Goal: Task Accomplishment & Management: Manage account settings

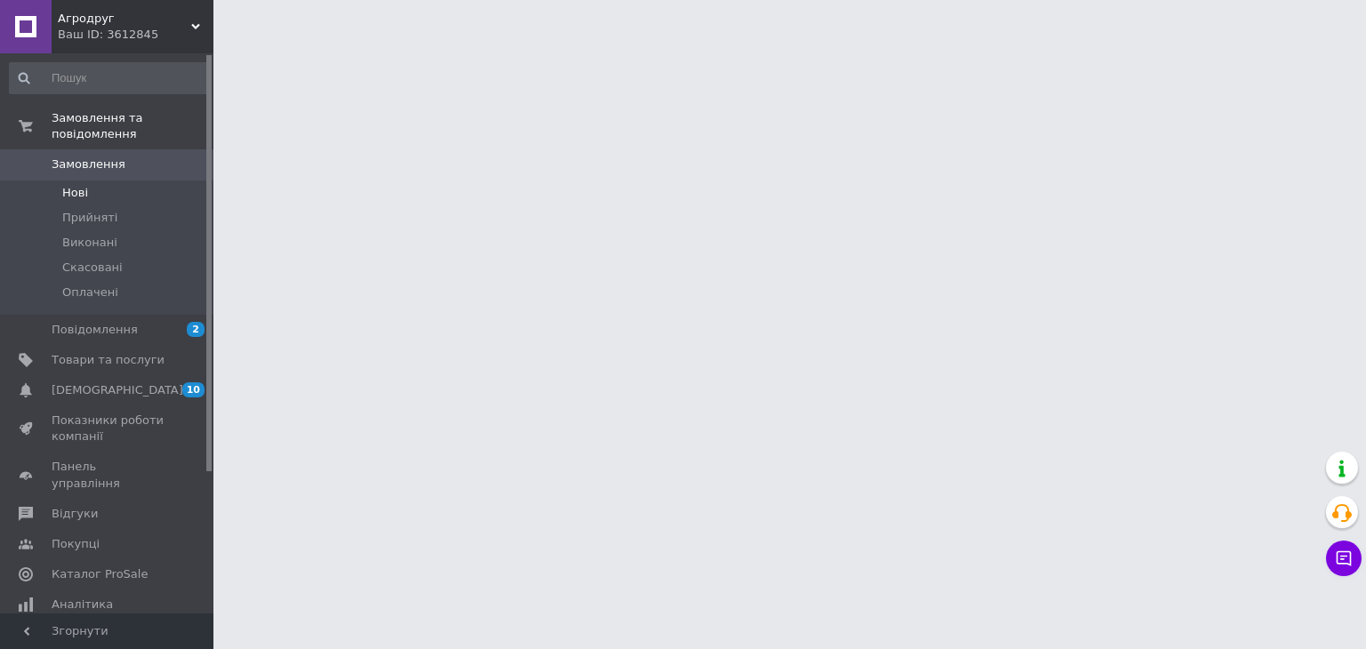
click at [114, 180] on li "Нові" at bounding box center [109, 192] width 219 height 25
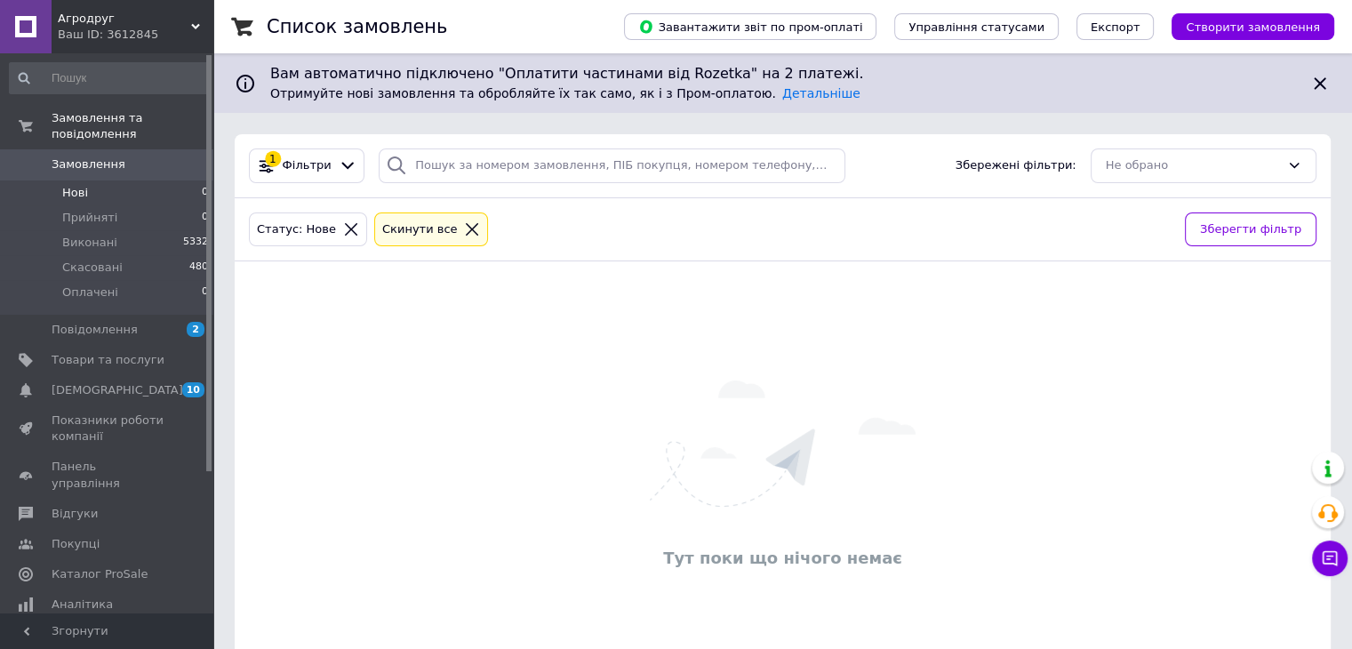
click at [76, 186] on li "Нові 0" at bounding box center [109, 192] width 219 height 25
click at [75, 210] on span "Прийняті" at bounding box center [89, 218] width 55 height 16
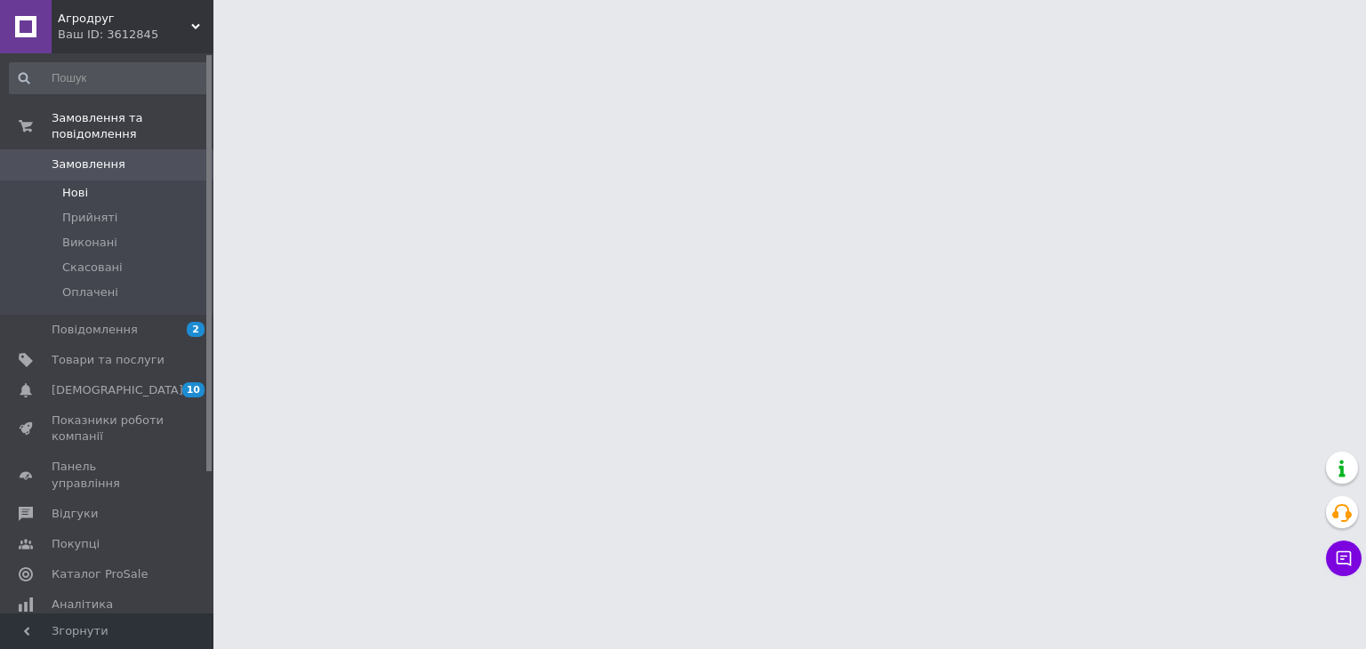
click at [89, 180] on li "Нові" at bounding box center [109, 192] width 219 height 25
click at [100, 210] on span "Прийняті" at bounding box center [89, 218] width 55 height 16
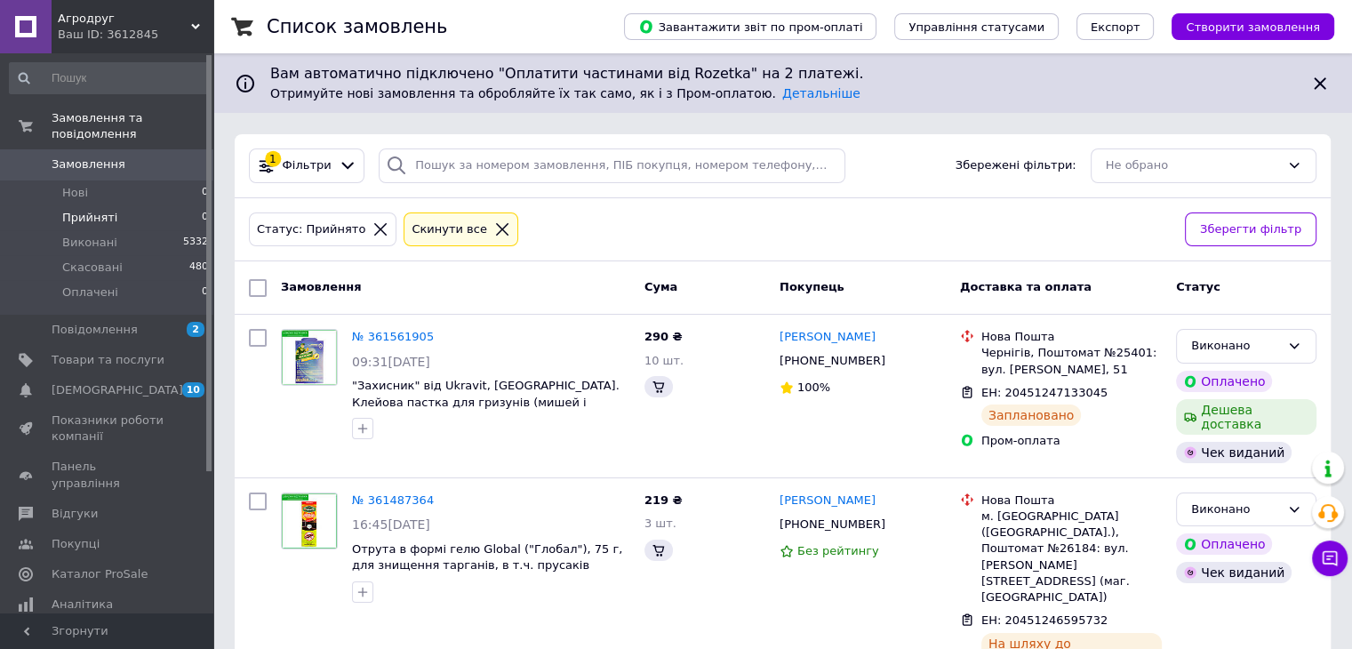
click at [110, 207] on li "Прийняті 0" at bounding box center [109, 217] width 219 height 25
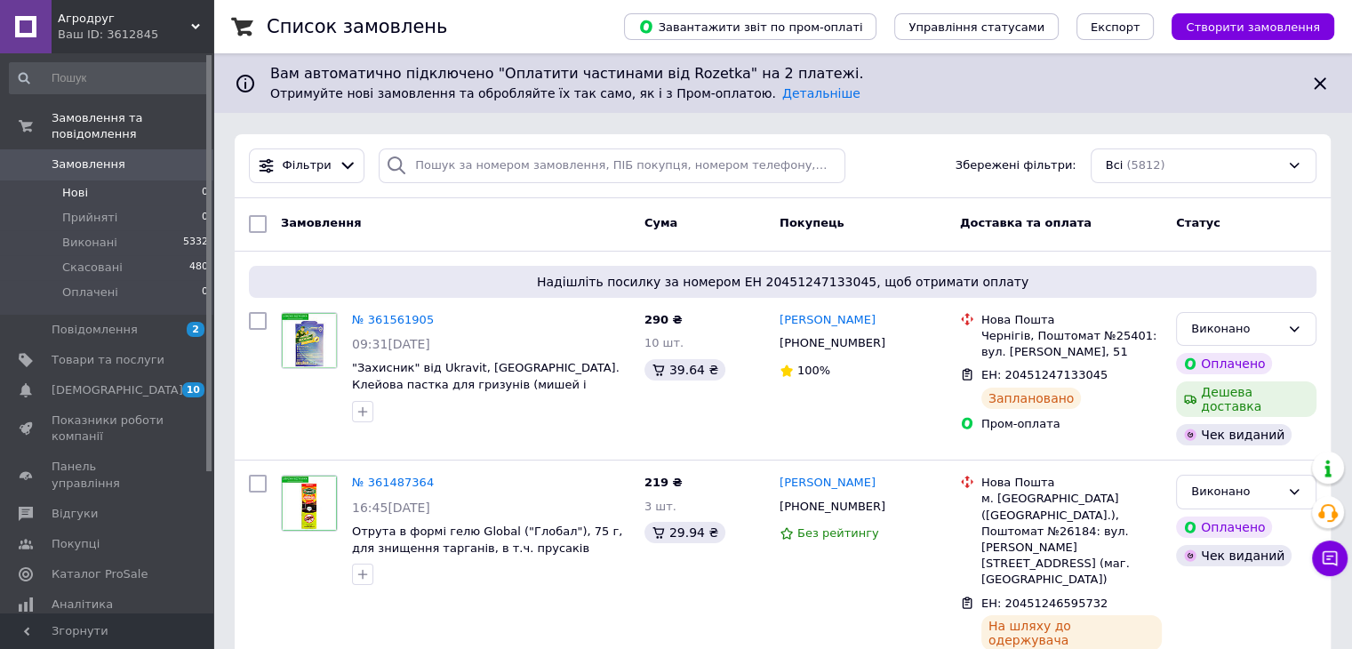
click at [105, 180] on li "Нові 0" at bounding box center [109, 192] width 219 height 25
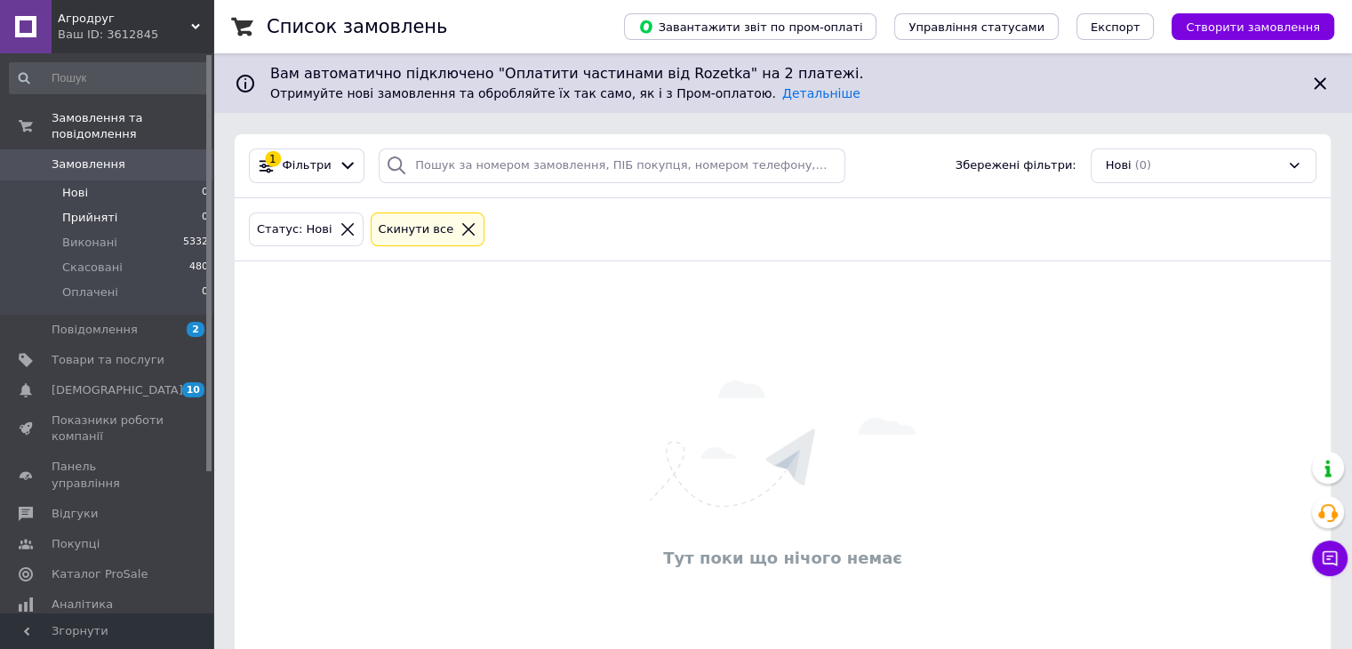
click at [107, 210] on span "Прийняті" at bounding box center [89, 218] width 55 height 16
click at [110, 180] on li "Нові 0" at bounding box center [109, 192] width 219 height 25
click at [124, 205] on li "Прийняті 0" at bounding box center [109, 217] width 219 height 25
click at [112, 205] on li "Прийняті 0" at bounding box center [109, 217] width 219 height 25
click at [112, 183] on li "Нові 0" at bounding box center [109, 192] width 219 height 25
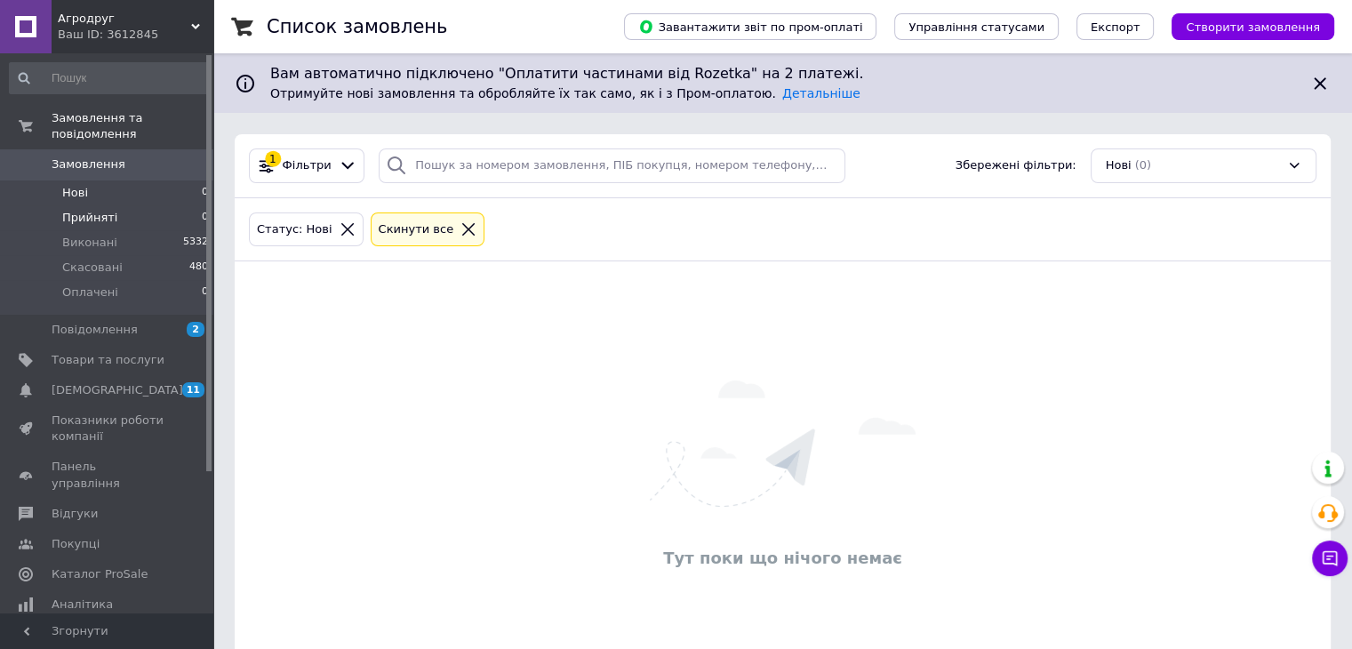
click at [113, 205] on li "Прийняті 0" at bounding box center [109, 217] width 219 height 25
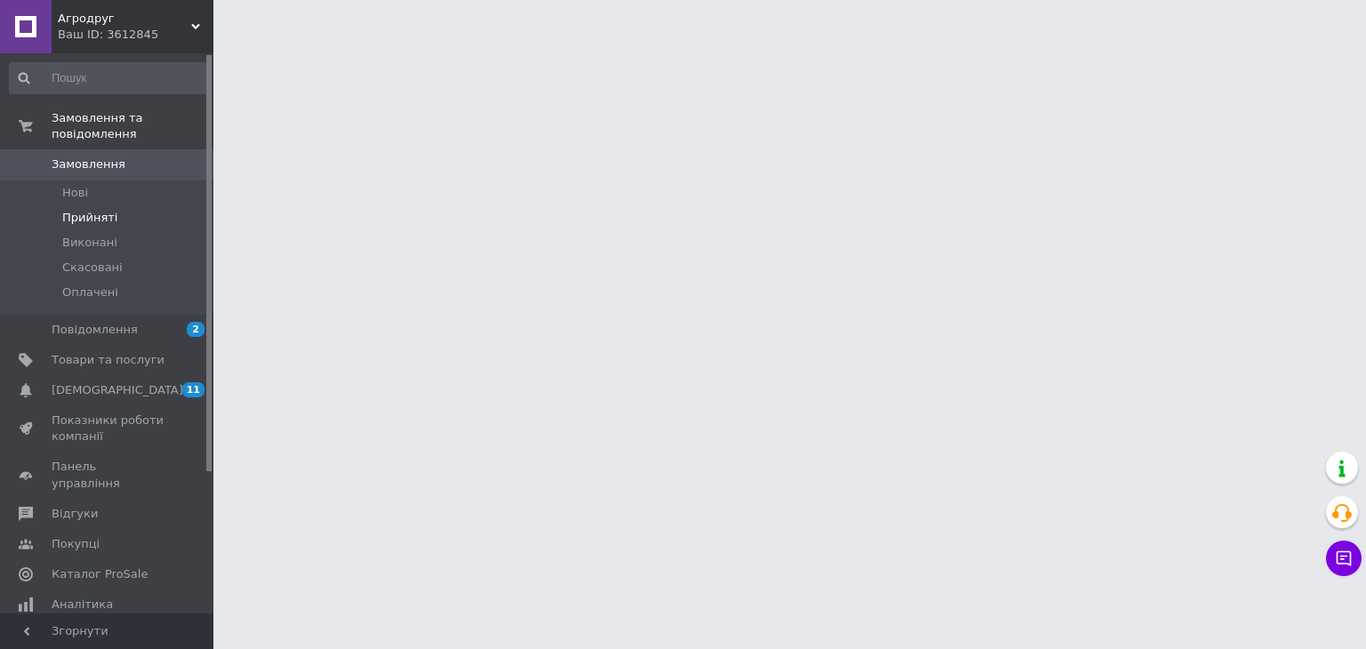
click at [116, 205] on li "Прийняті" at bounding box center [109, 217] width 219 height 25
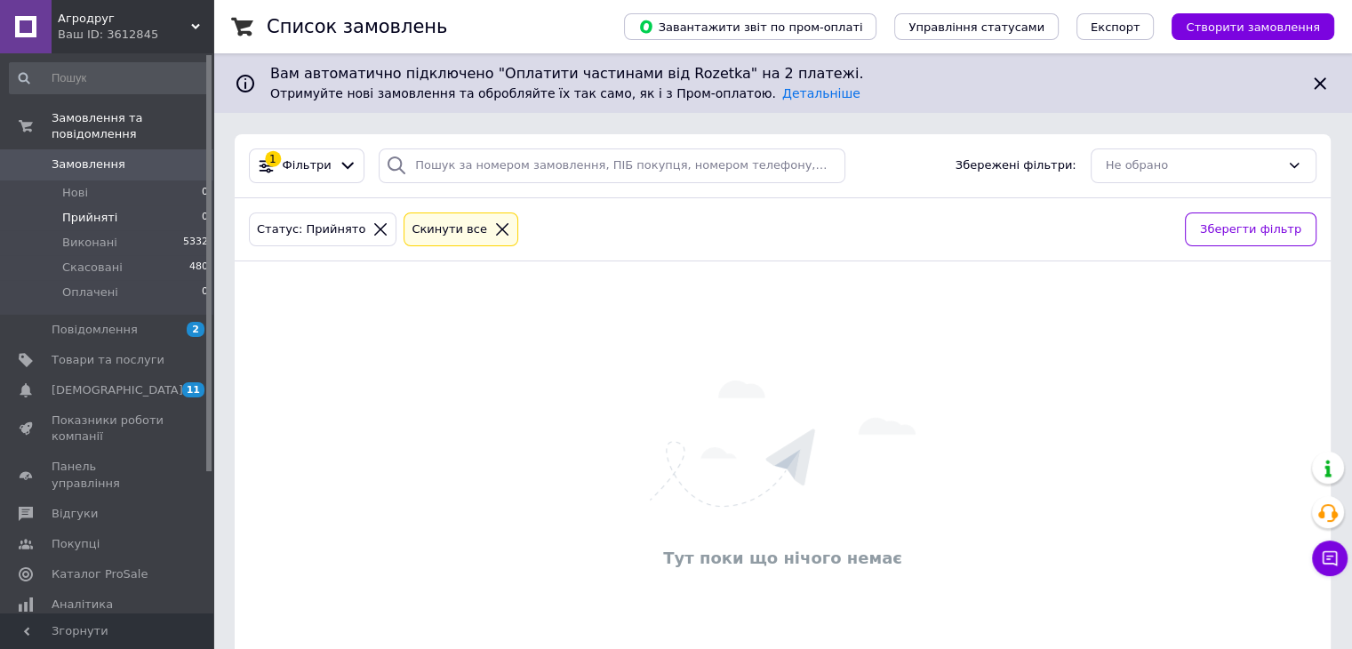
click at [124, 205] on li "Прийняті 0" at bounding box center [109, 217] width 219 height 25
click at [91, 180] on li "Нові 0" at bounding box center [109, 192] width 219 height 25
click at [112, 280] on li "Оплачені 0" at bounding box center [109, 297] width 219 height 34
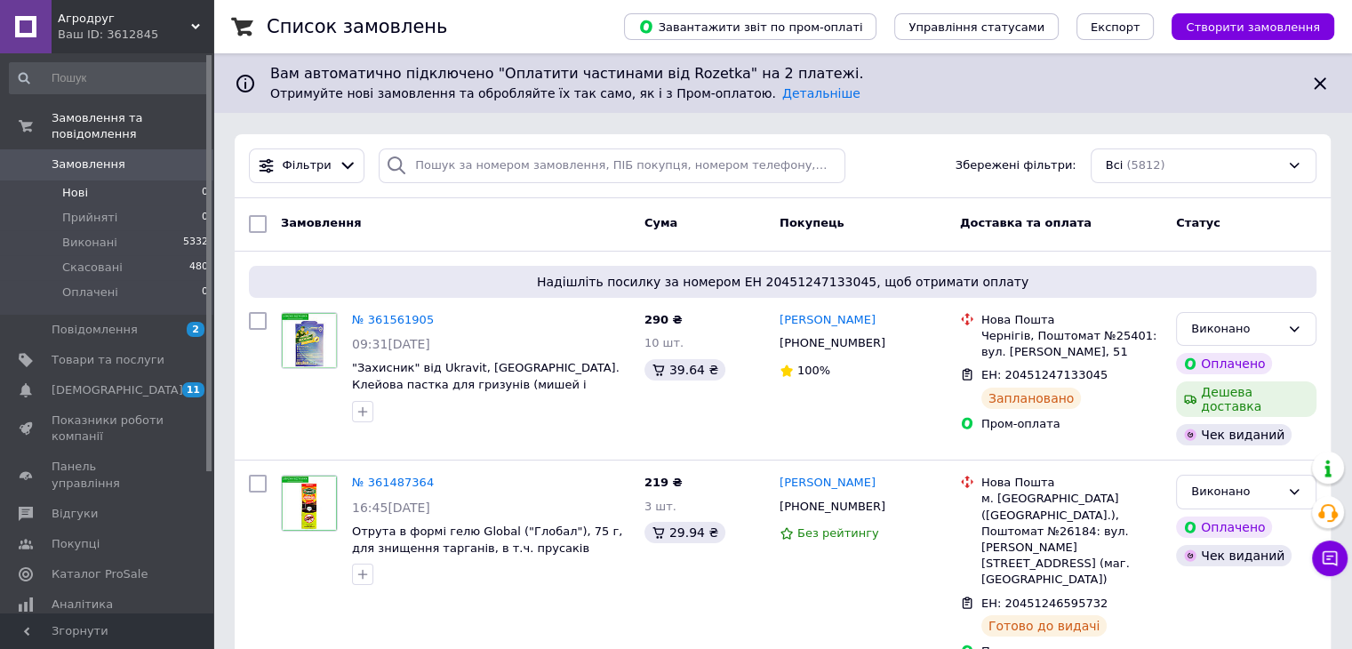
click at [121, 180] on li "Нові 0" at bounding box center [109, 192] width 219 height 25
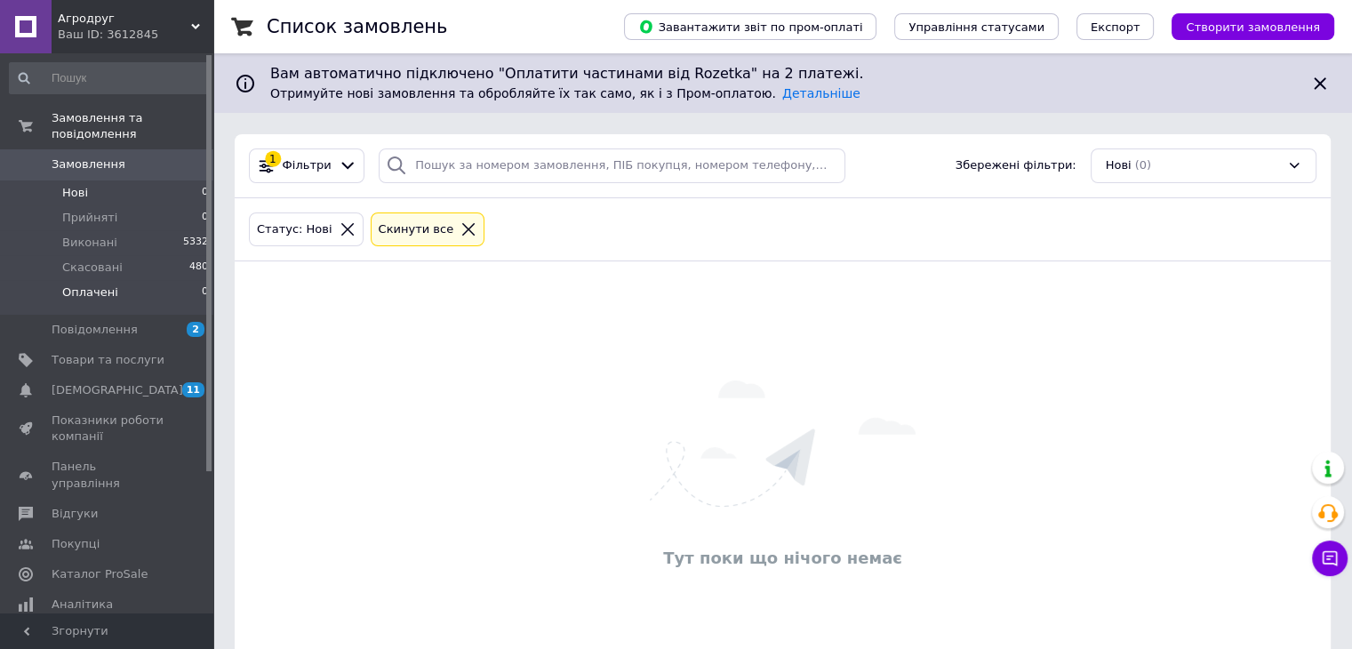
click at [108, 284] on span "Оплачені" at bounding box center [90, 292] width 56 height 16
click at [131, 207] on li "Прийняті 0" at bounding box center [109, 217] width 219 height 25
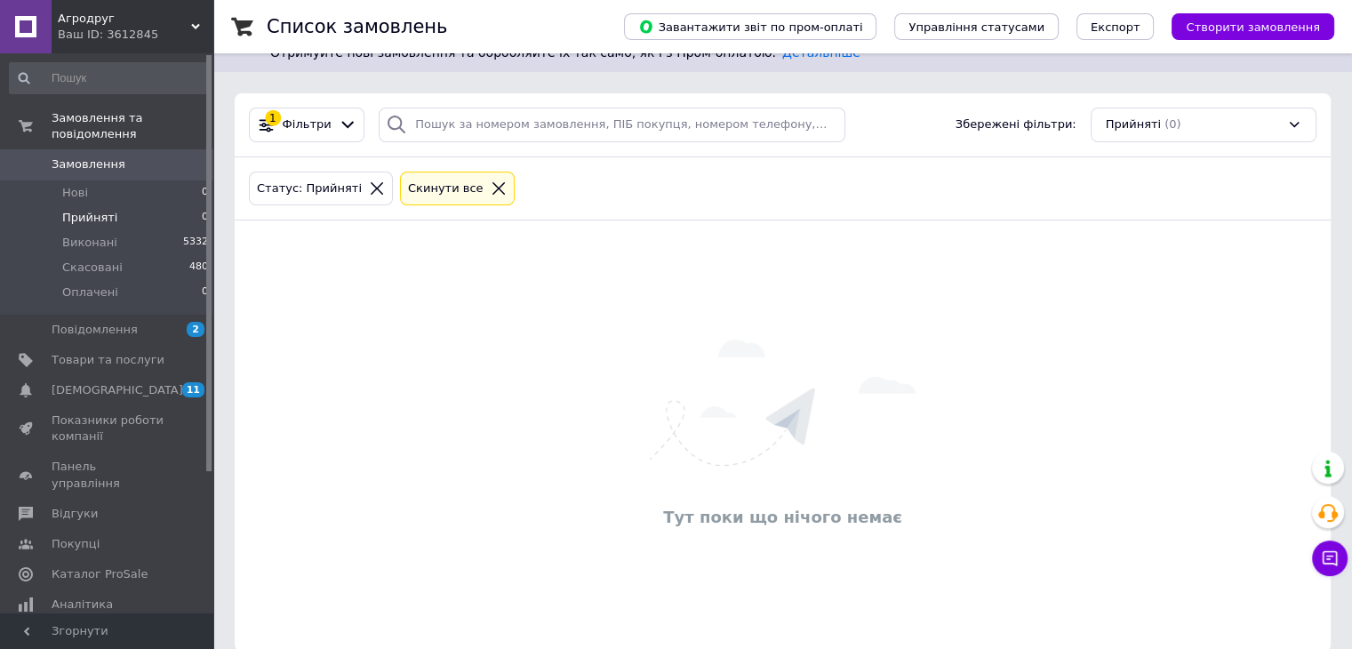
scroll to position [64, 0]
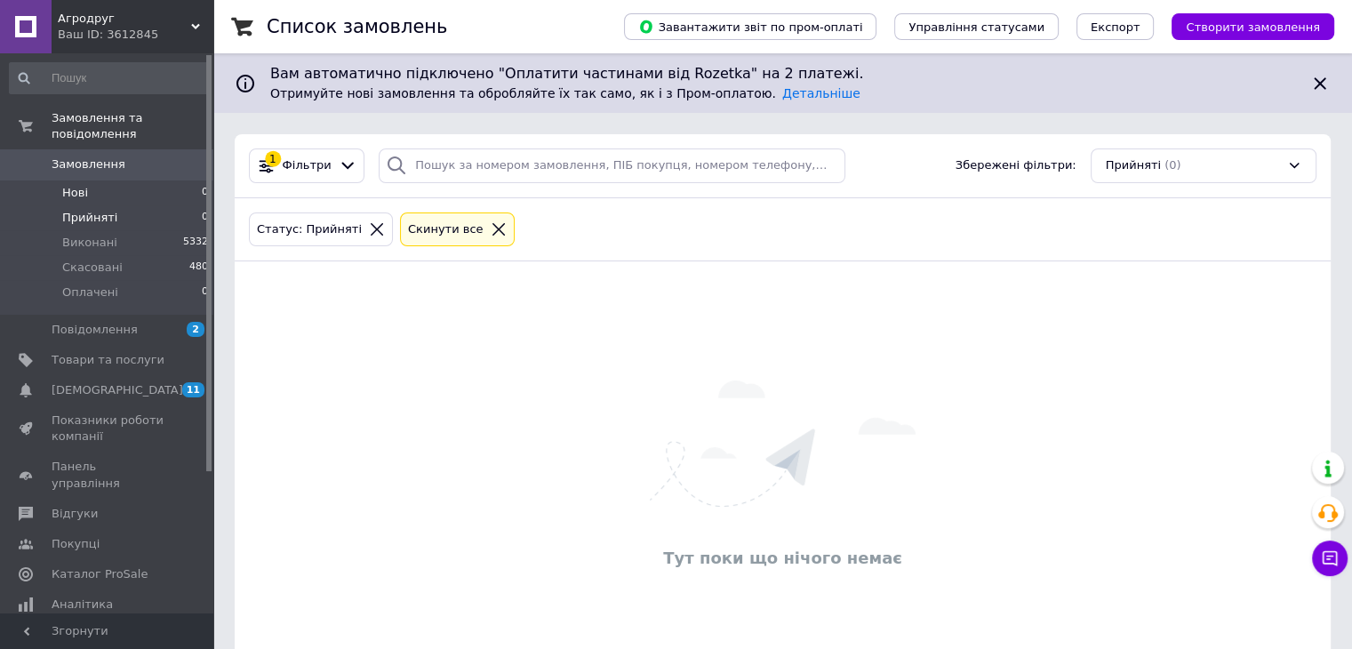
click at [125, 180] on li "Нові 0" at bounding box center [109, 192] width 219 height 25
click at [128, 282] on li "Оплачені 0" at bounding box center [109, 297] width 219 height 34
click at [114, 205] on li "Прийняті 0" at bounding box center [109, 217] width 219 height 25
click at [108, 183] on li "Нові 0" at bounding box center [109, 192] width 219 height 25
click at [96, 284] on span "Оплачені" at bounding box center [90, 292] width 56 height 16
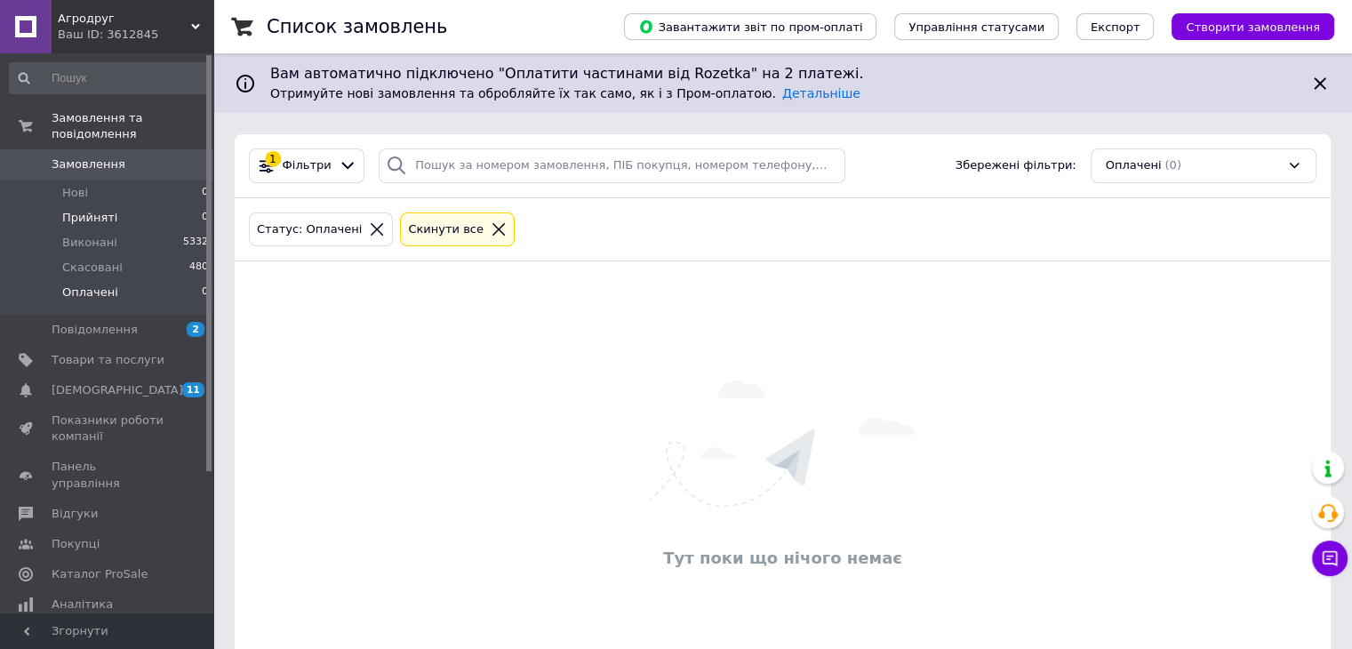
click at [110, 205] on li "Прийняті 0" at bounding box center [109, 217] width 219 height 25
